Goal: Information Seeking & Learning: Learn about a topic

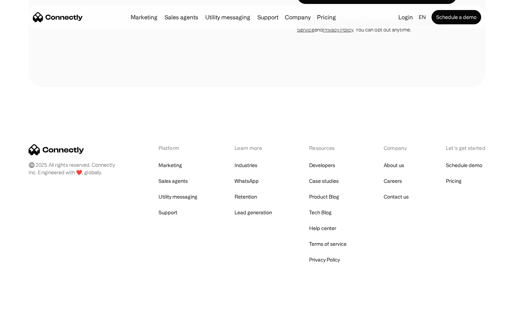
scroll to position [2803, 0]
